Goal: Task Accomplishment & Management: Manage account settings

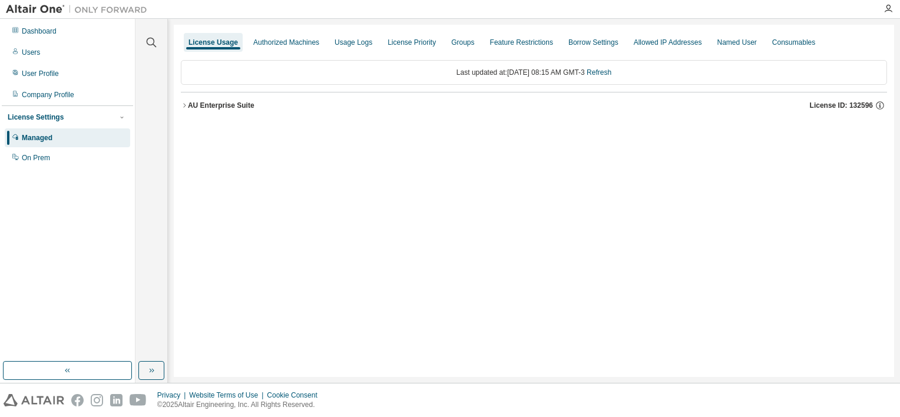
click at [186, 110] on button "AU Enterprise Suite License ID: 132596" at bounding box center [534, 105] width 706 height 26
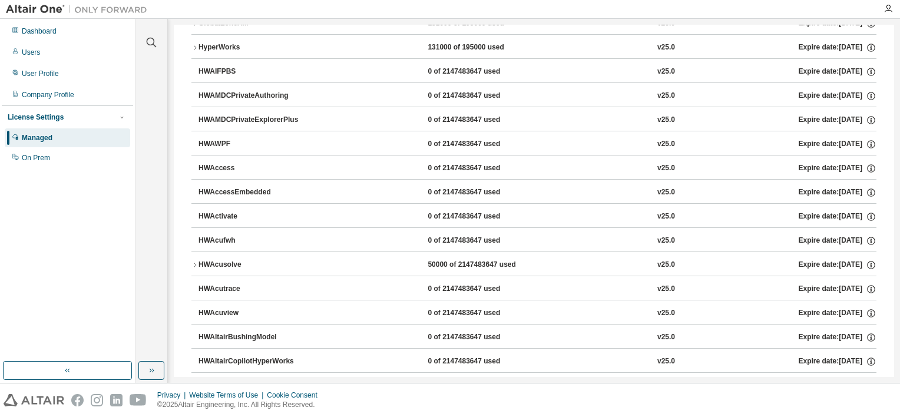
scroll to position [177, 0]
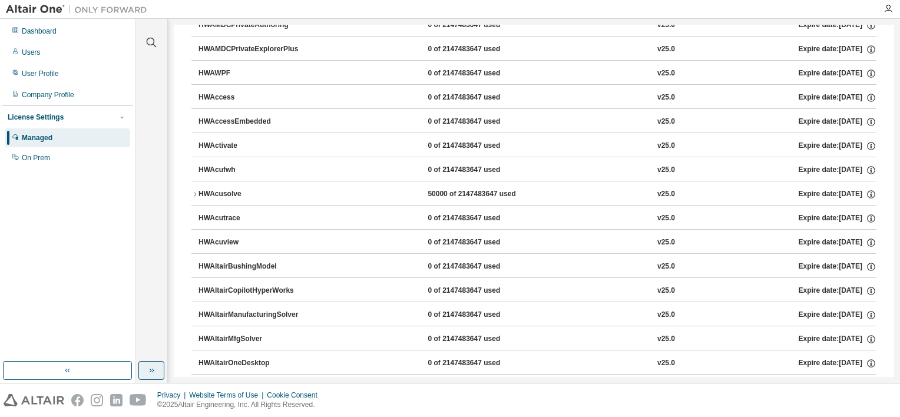
click at [150, 374] on icon "button" at bounding box center [151, 370] width 9 height 9
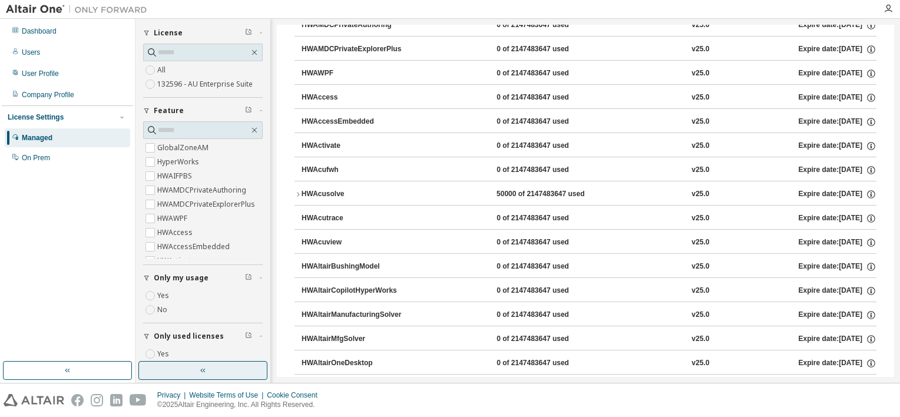
scroll to position [118, 0]
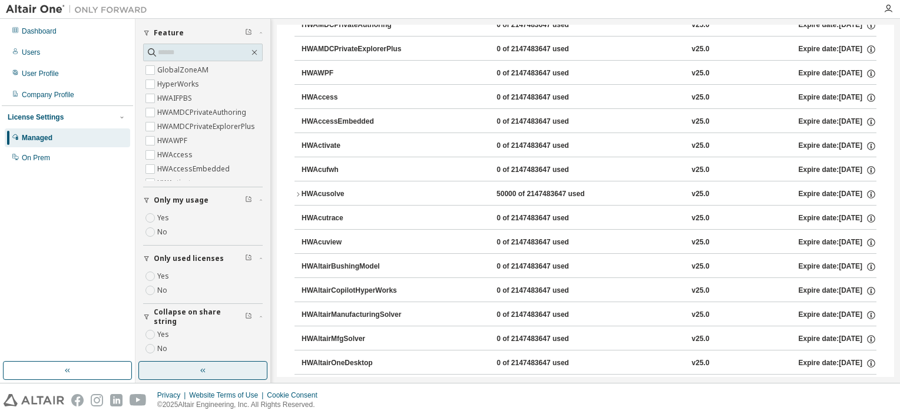
click at [165, 276] on label "Yes" at bounding box center [164, 276] width 14 height 14
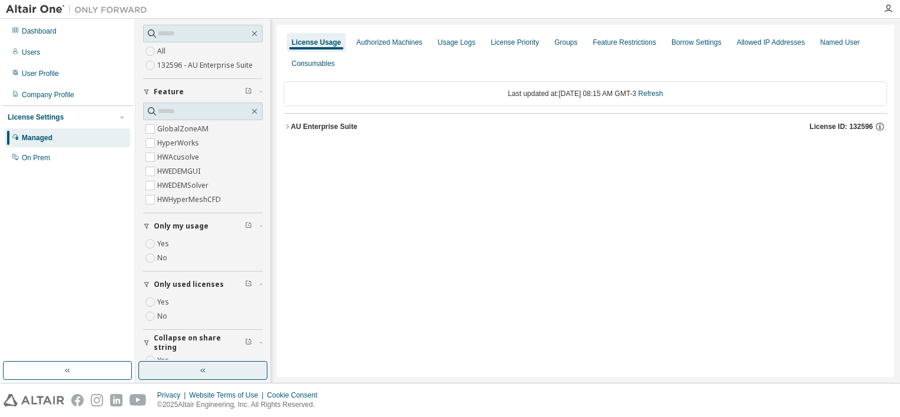
scroll to position [26, 0]
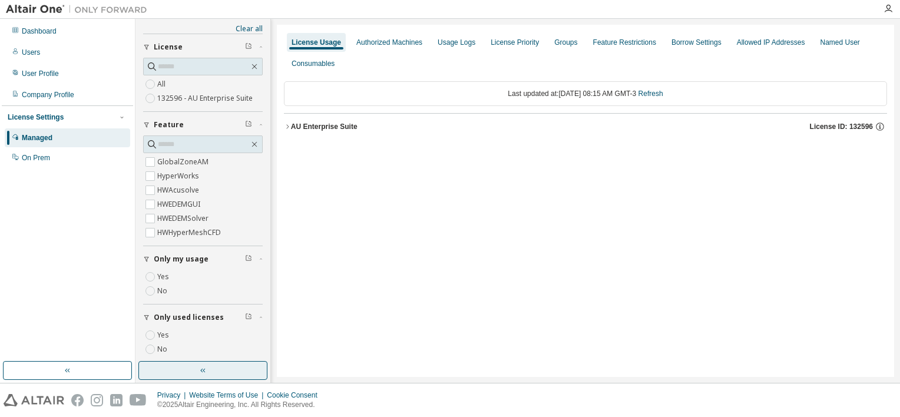
click at [317, 131] on div "AU Enterprise Suite License ID: 132596" at bounding box center [589, 126] width 596 height 11
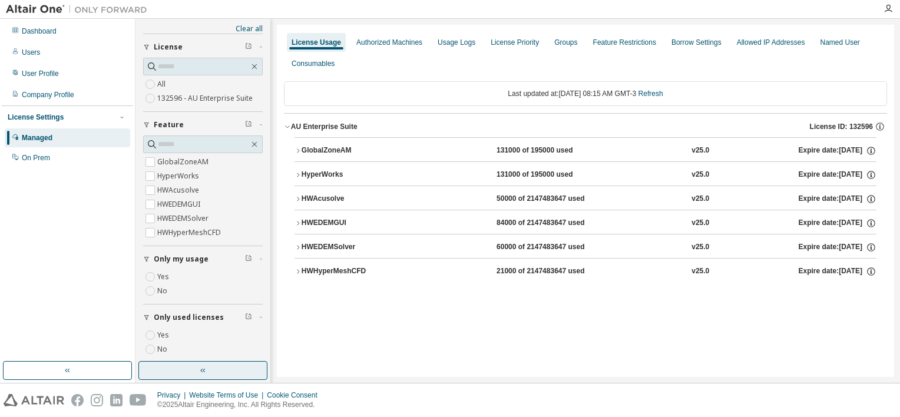
click at [360, 252] on div "HWEDEMSolver" at bounding box center [355, 247] width 106 height 11
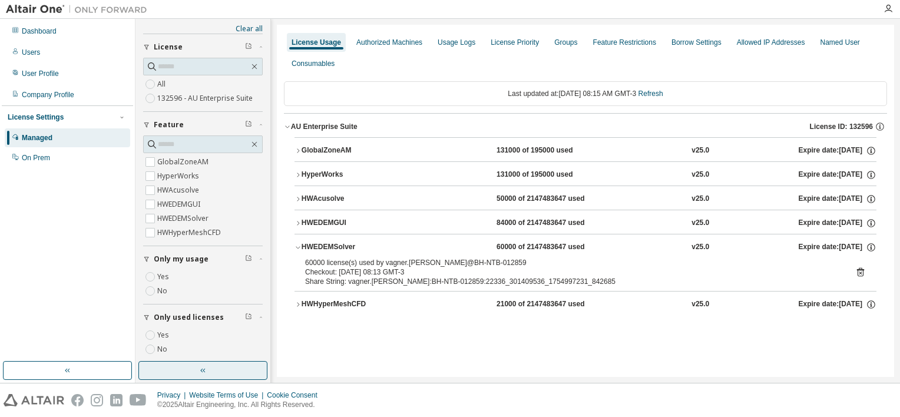
click at [360, 252] on div "HWEDEMSolver" at bounding box center [355, 247] width 106 height 11
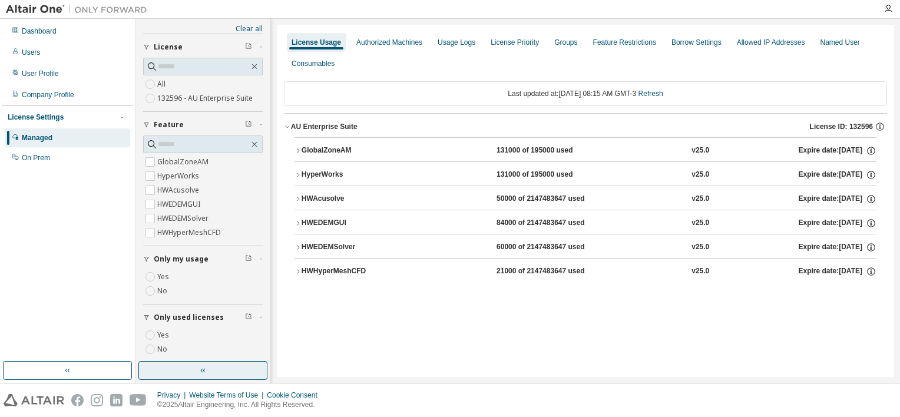
click at [359, 250] on div "HWEDEMSolver" at bounding box center [355, 247] width 106 height 11
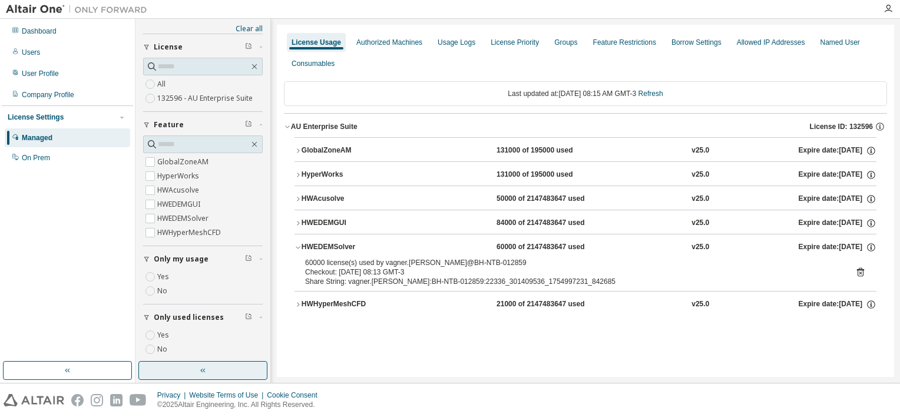
click at [372, 255] on button "HWEDEMSolver 60000 of 2147483647 used v25.0 Expire date: [DATE]" at bounding box center [586, 247] width 582 height 26
